Goal: Transaction & Acquisition: Purchase product/service

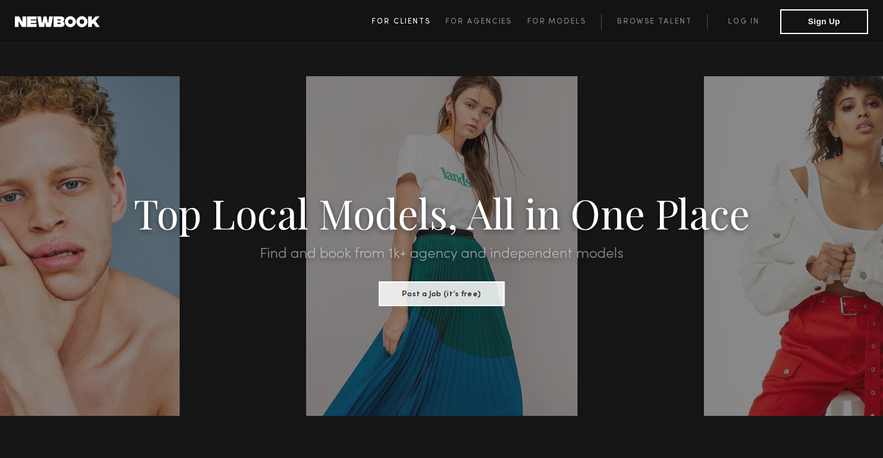
click at [419, 19] on span "For Clients" at bounding box center [401, 21] width 59 height 7
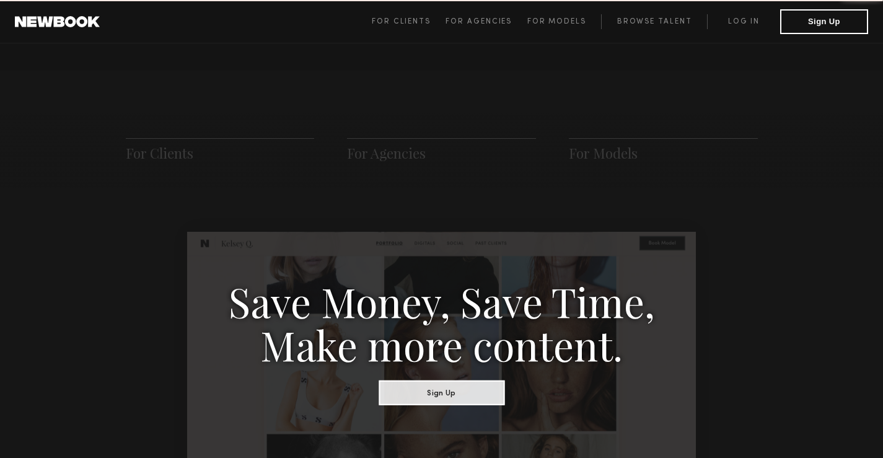
scroll to position [618, 0]
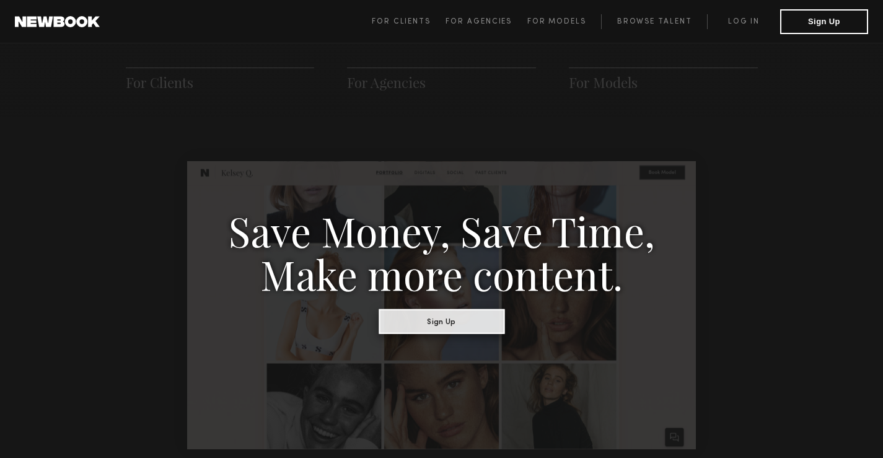
click at [451, 319] on button "Sign Up" at bounding box center [442, 321] width 126 height 25
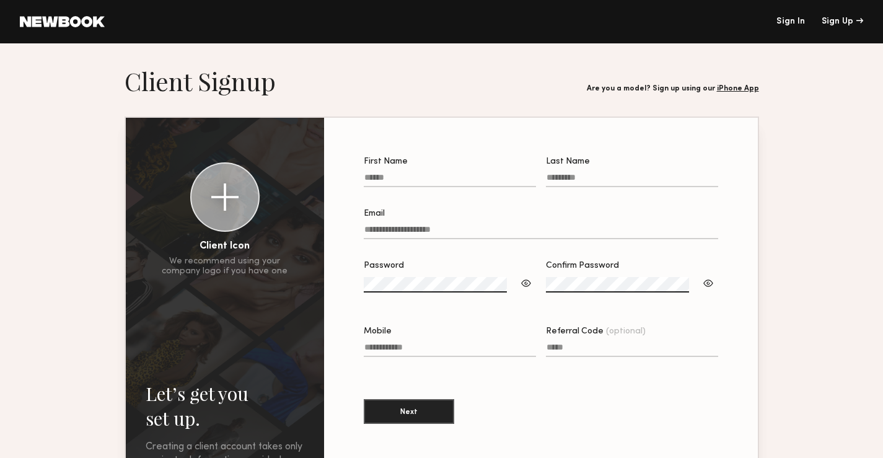
click at [460, 181] on input "First Name" at bounding box center [450, 180] width 172 height 14
click at [447, 181] on input "First Name" at bounding box center [450, 180] width 172 height 14
click at [239, 196] on div at bounding box center [224, 196] width 27 height 27
click at [239, 204] on div at bounding box center [224, 196] width 27 height 27
click at [442, 182] on input "First Name Required" at bounding box center [450, 180] width 172 height 14
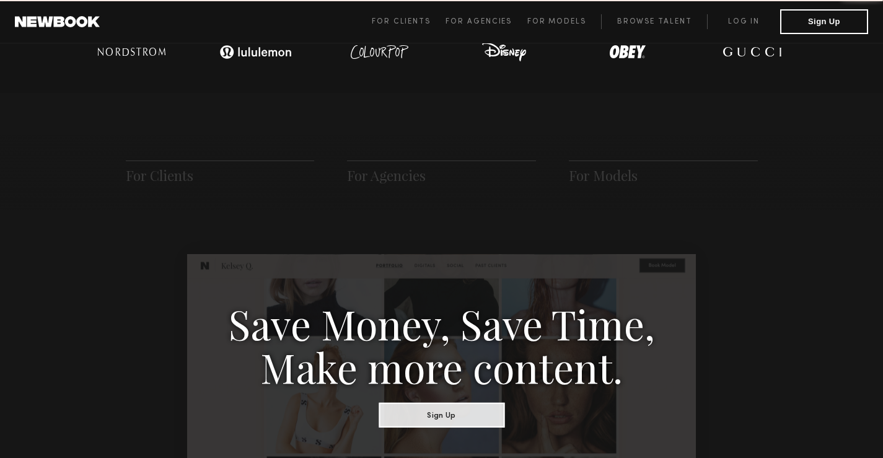
scroll to position [618, 0]
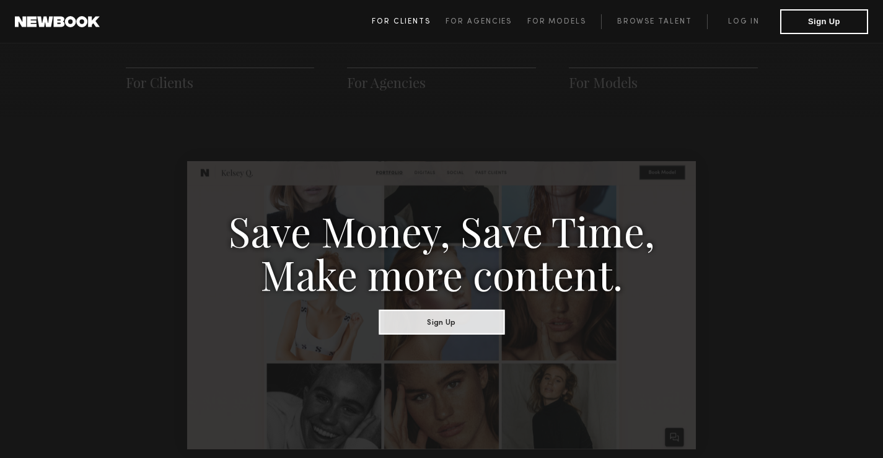
click at [407, 26] on link "For Clients" at bounding box center [409, 21] width 74 height 15
click at [402, 20] on span "For Clients" at bounding box center [401, 21] width 59 height 7
click at [392, 20] on span "For Clients" at bounding box center [401, 21] width 59 height 7
click at [407, 22] on span "For Clients" at bounding box center [401, 21] width 59 height 7
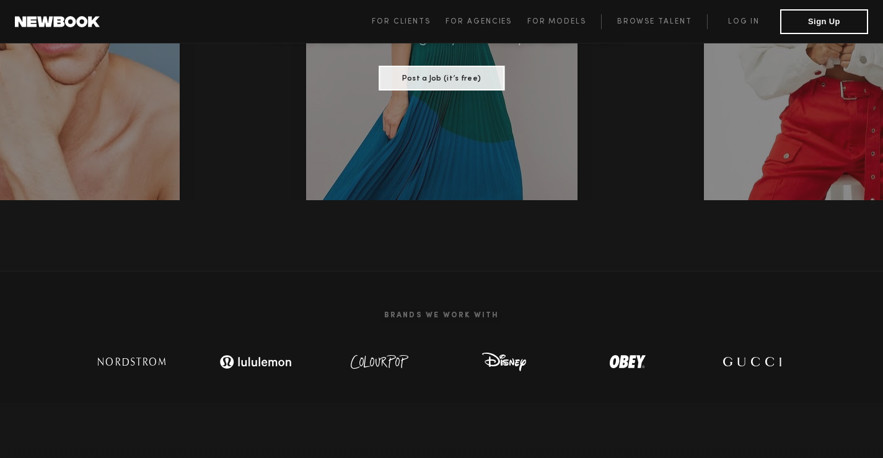
scroll to position [123, 0]
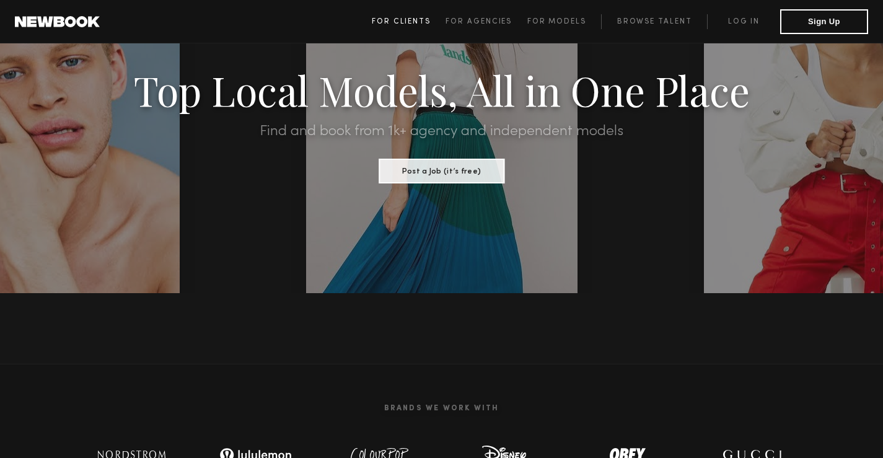
click at [400, 22] on span "For Clients" at bounding box center [401, 21] width 59 height 7
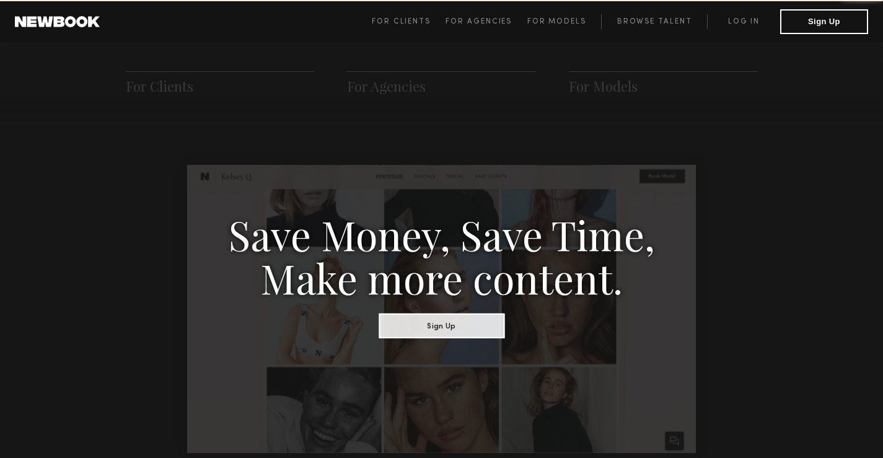
scroll to position [618, 0]
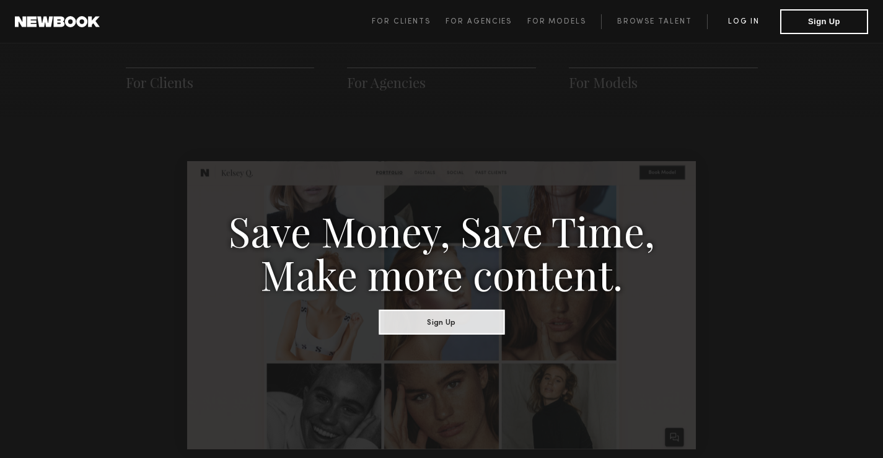
click at [734, 23] on link "Log in" at bounding box center [743, 21] width 73 height 15
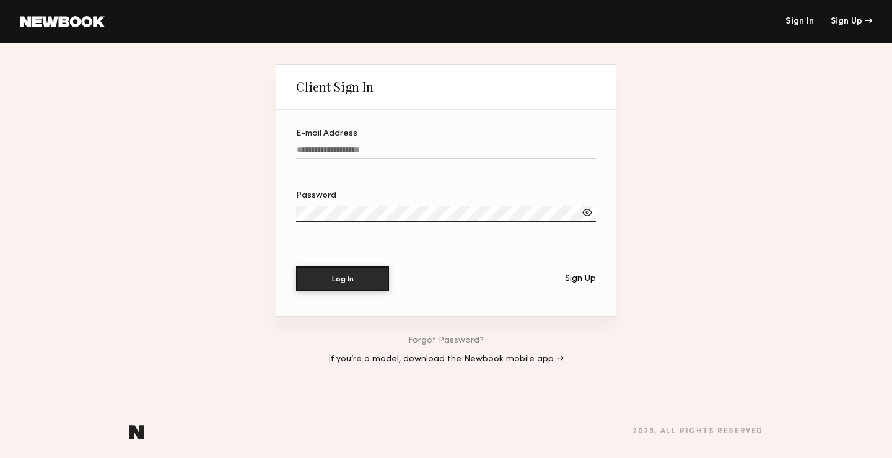
click at [322, 149] on input "E-mail Address" at bounding box center [446, 152] width 300 height 14
type input "*"
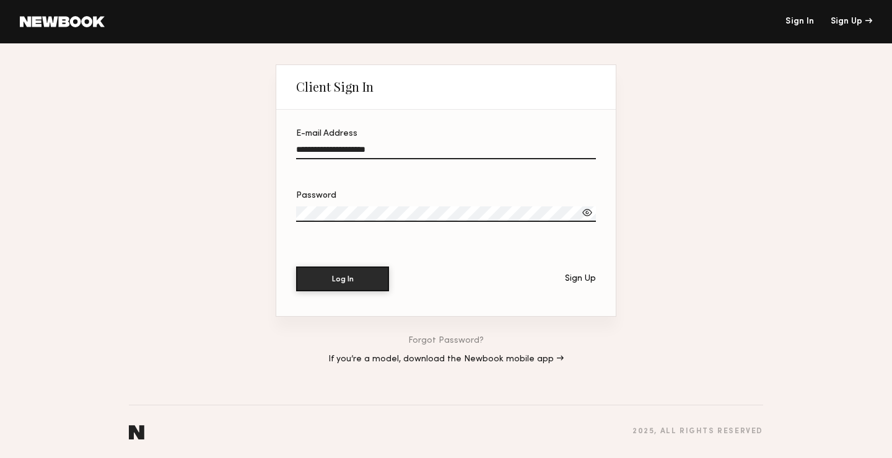
type input "**********"
click at [593, 211] on div at bounding box center [587, 212] width 12 height 12
click at [586, 208] on div at bounding box center [587, 212] width 12 height 12
click at [585, 207] on div at bounding box center [587, 212] width 12 height 12
click at [369, 271] on button "Log In" at bounding box center [342, 278] width 93 height 25
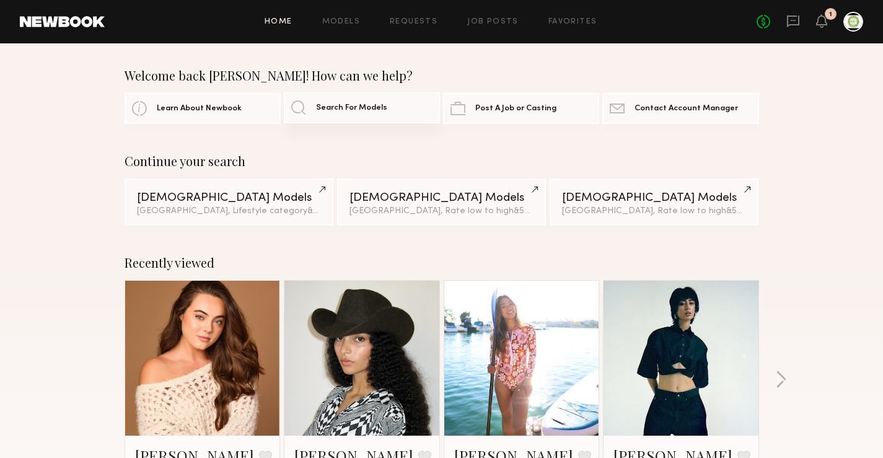
click at [295, 108] on link "Search For Models" at bounding box center [362, 107] width 156 height 31
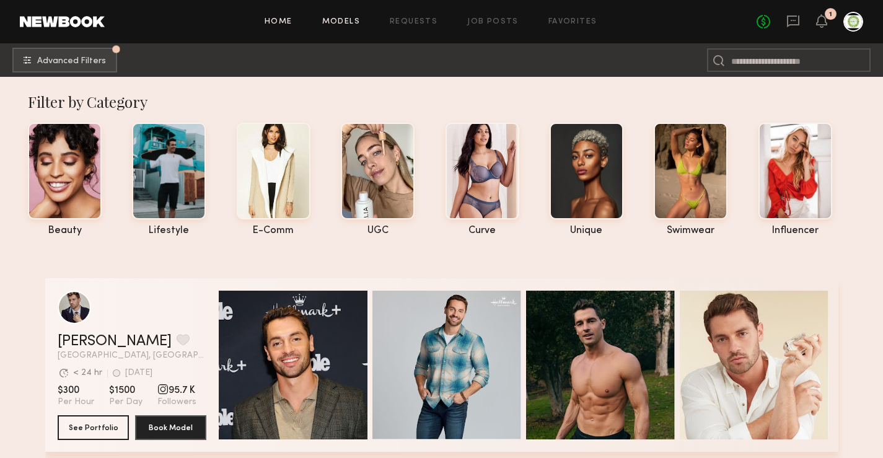
click at [287, 20] on link "Home" at bounding box center [279, 22] width 28 height 8
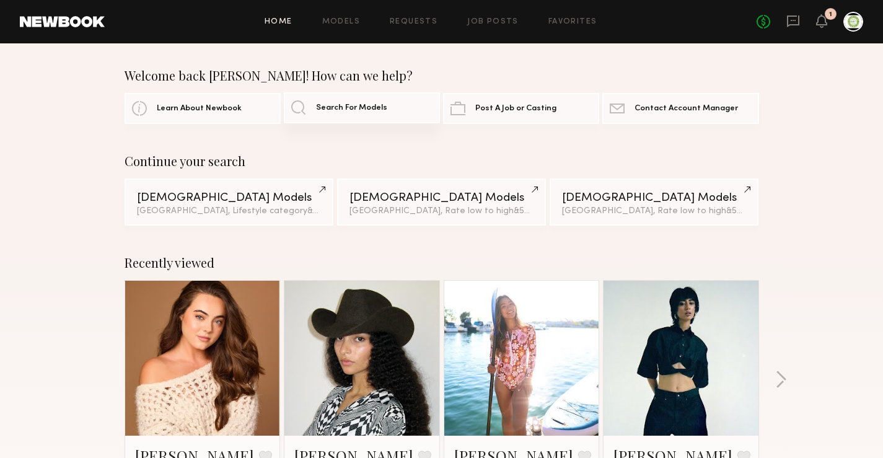
click at [296, 106] on link "Search For Models" at bounding box center [362, 107] width 156 height 31
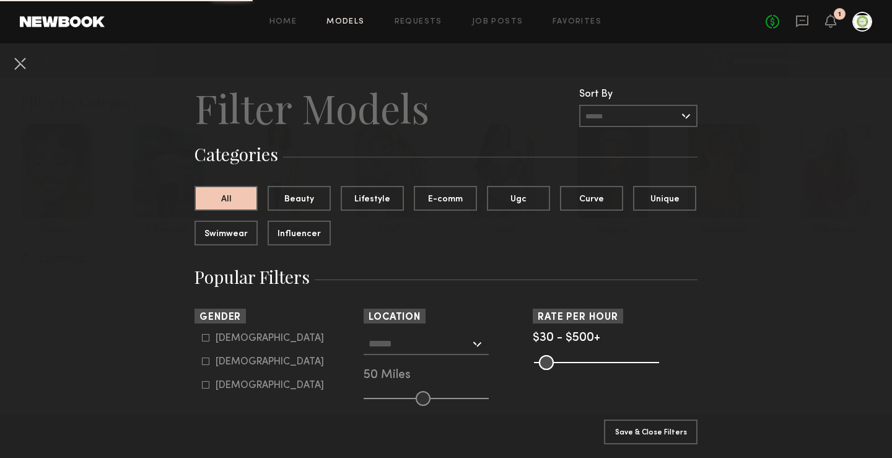
click at [687, 114] on input "text" at bounding box center [638, 116] width 118 height 22
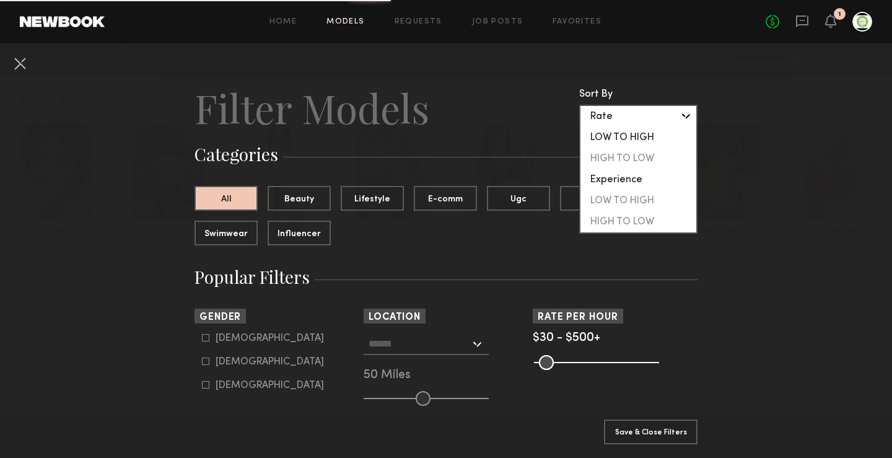
click at [626, 136] on div "LOW TO HIGH" at bounding box center [639, 137] width 116 height 21
type input "**********"
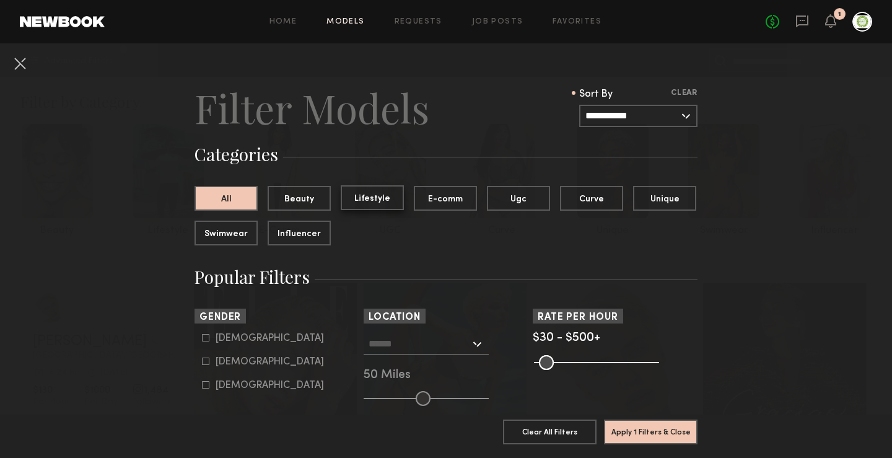
click at [380, 198] on button "Lifestyle" at bounding box center [372, 197] width 63 height 25
click at [202, 336] on icon at bounding box center [205, 337] width 7 height 7
type input "*"
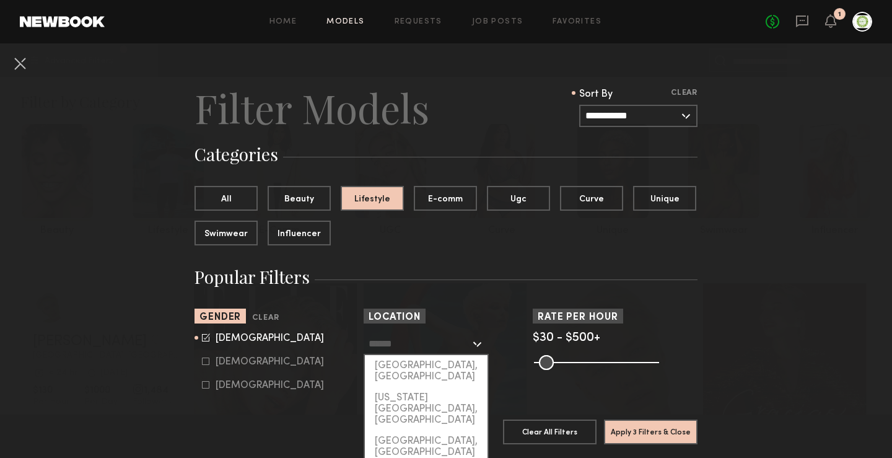
click at [410, 350] on input "text" at bounding box center [420, 343] width 102 height 21
click at [402, 367] on div "[GEOGRAPHIC_DATA], [GEOGRAPHIC_DATA]" at bounding box center [426, 371] width 123 height 32
type input "**********"
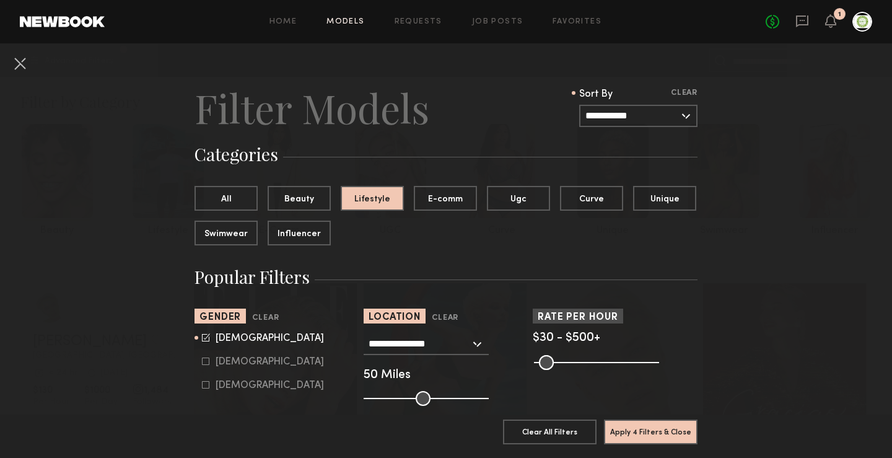
click at [413, 395] on input "range" at bounding box center [426, 398] width 125 height 15
click at [418, 398] on input "range" at bounding box center [426, 398] width 125 height 15
drag, startPoint x: 415, startPoint y: 394, endPoint x: 400, endPoint y: 398, distance: 14.9
type input "**"
click at [400, 398] on input "range" at bounding box center [426, 398] width 125 height 15
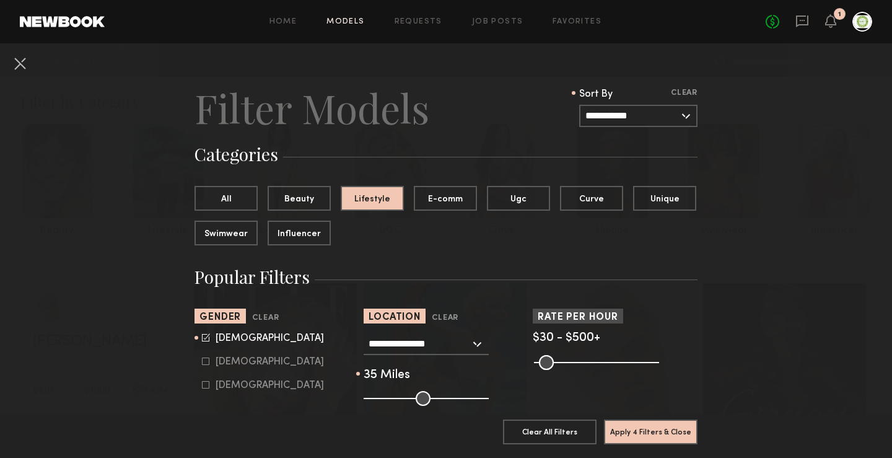
drag, startPoint x: 653, startPoint y: 356, endPoint x: 646, endPoint y: 358, distance: 7.3
click at [652, 356] on common-range-minmax at bounding box center [595, 361] width 125 height 15
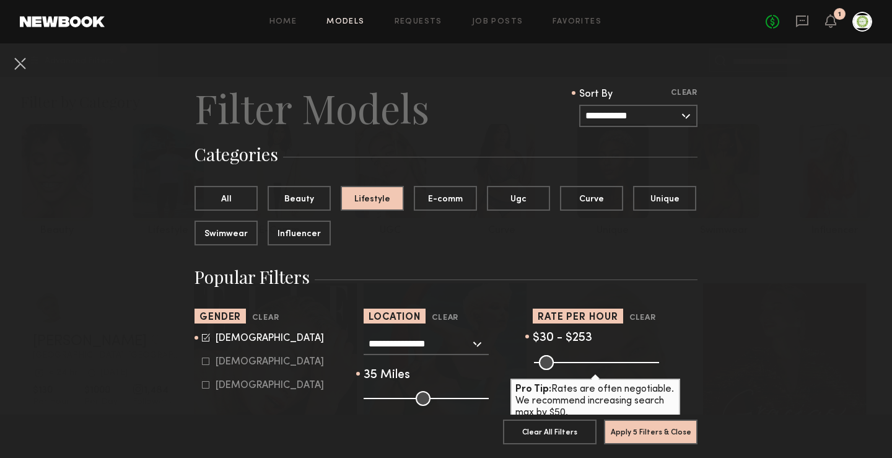
drag, startPoint x: 646, startPoint y: 361, endPoint x: 589, endPoint y: 365, distance: 56.6
click at [589, 365] on input "range" at bounding box center [596, 362] width 125 height 15
click at [587, 364] on input "range" at bounding box center [596, 362] width 125 height 15
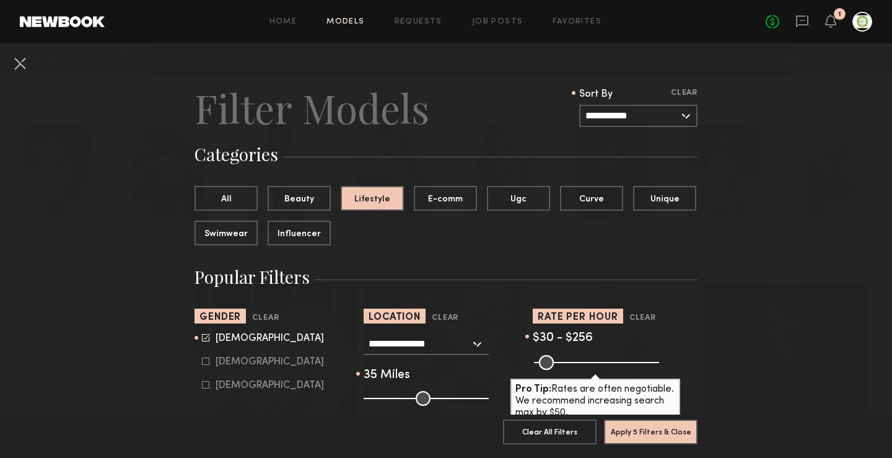
click at [590, 364] on input "range" at bounding box center [596, 362] width 125 height 15
click at [588, 365] on input "range" at bounding box center [596, 362] width 125 height 15
type input "***"
click at [590, 364] on input "range" at bounding box center [596, 362] width 125 height 15
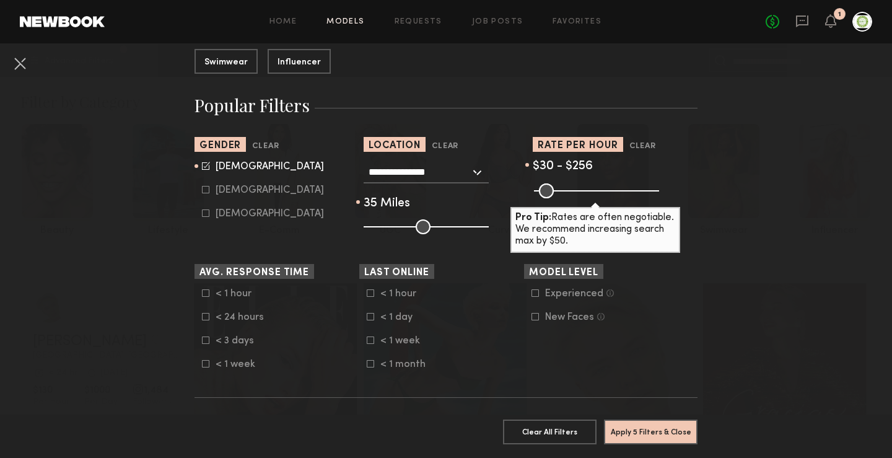
scroll to position [186, 0]
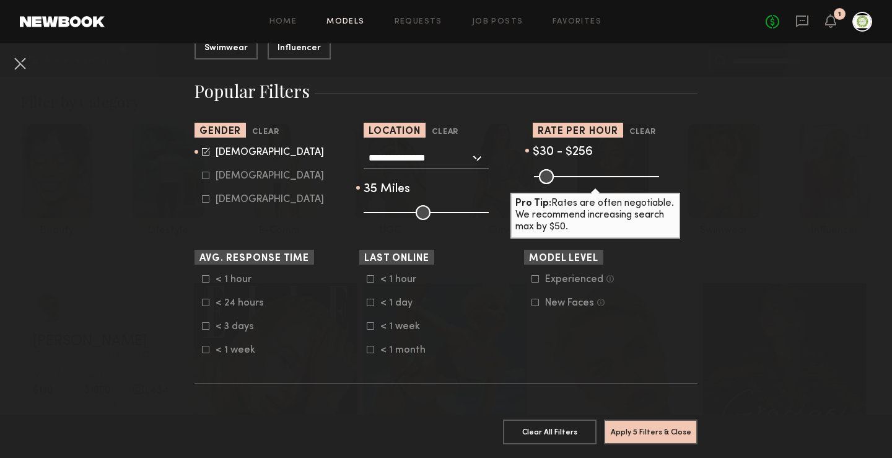
click at [202, 279] on icon at bounding box center [205, 278] width 7 height 7
click at [204, 297] on common-framework-checkbox "< 24 hours" at bounding box center [280, 302] width 157 height 11
click at [202, 303] on icon at bounding box center [205, 302] width 7 height 7
click at [202, 324] on icon at bounding box center [205, 325] width 7 height 7
click at [367, 278] on icon at bounding box center [370, 278] width 7 height 7
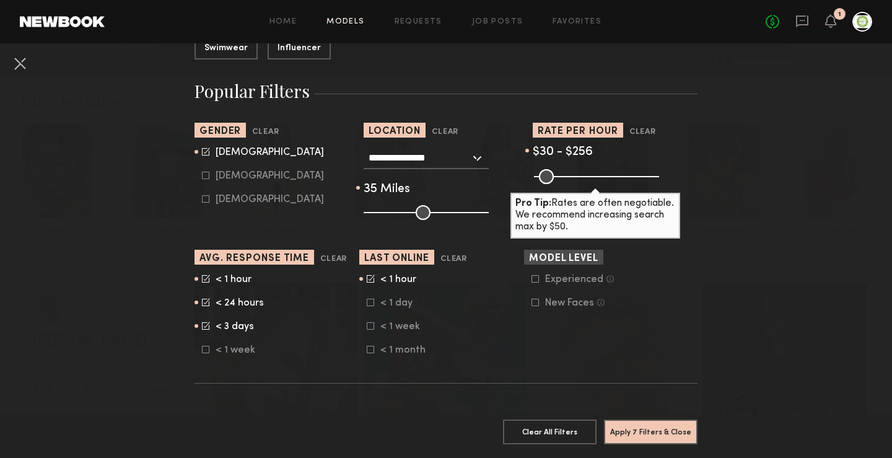
click at [367, 303] on icon at bounding box center [370, 302] width 7 height 7
click at [367, 322] on common-framework-checkbox "< 1 week" at bounding box center [445, 326] width 157 height 11
click at [369, 325] on icon at bounding box center [370, 325] width 7 height 7
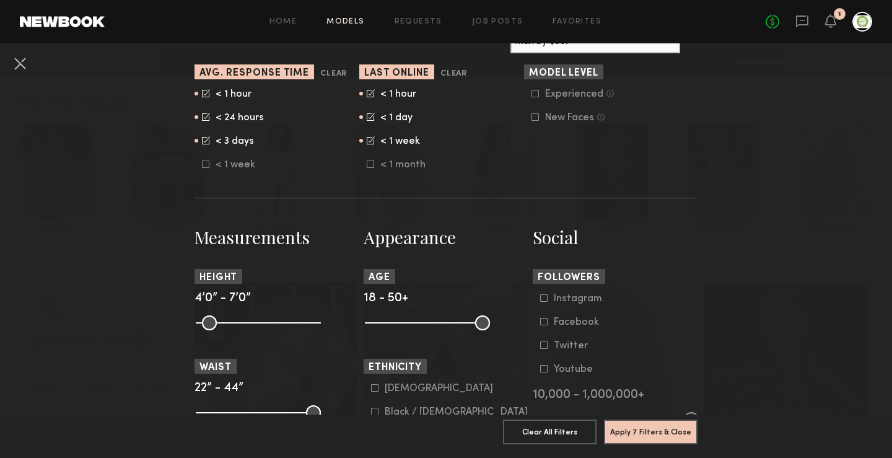
scroll to position [372, 0]
